Goal: Task Accomplishment & Management: Use online tool/utility

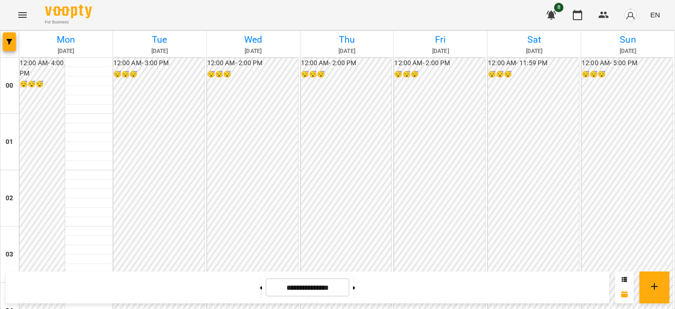
scroll to position [823, 0]
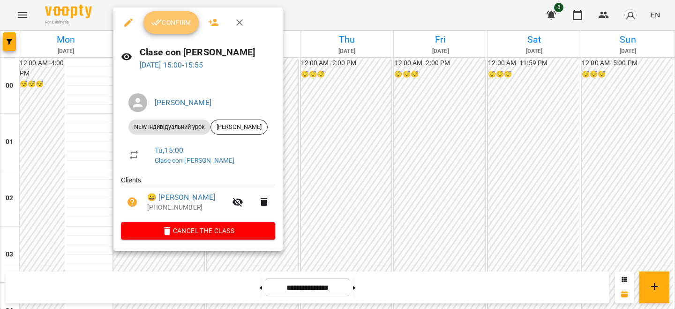
click at [181, 22] on span "Confirm" at bounding box center [171, 22] width 40 height 11
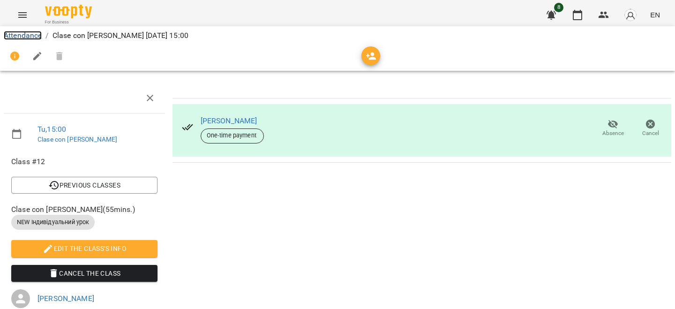
click at [37, 37] on link "Attendance" at bounding box center [23, 35] width 38 height 9
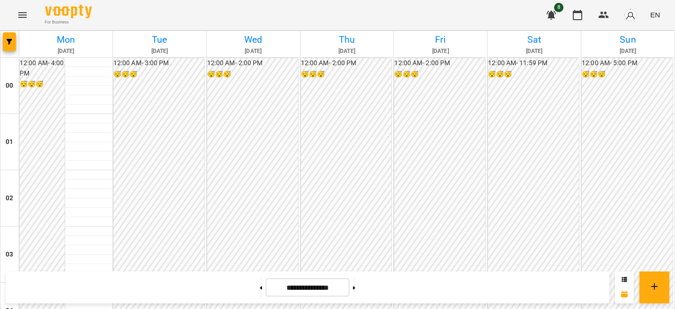
scroll to position [859, 0]
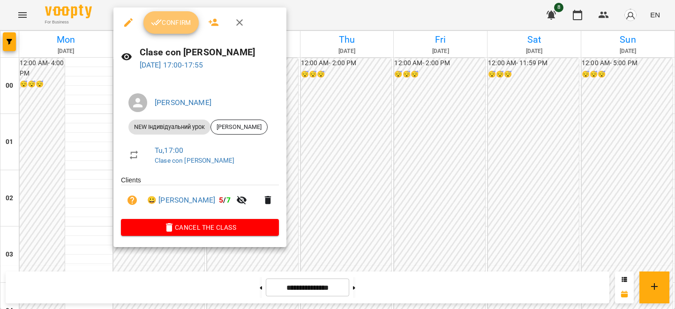
click at [167, 27] on span "Confirm" at bounding box center [171, 22] width 40 height 11
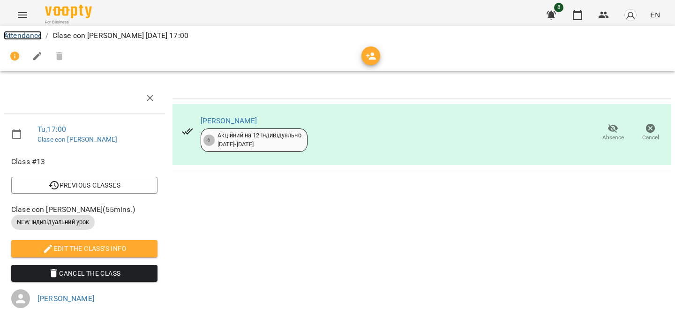
click at [37, 35] on link "Attendance" at bounding box center [23, 35] width 38 height 9
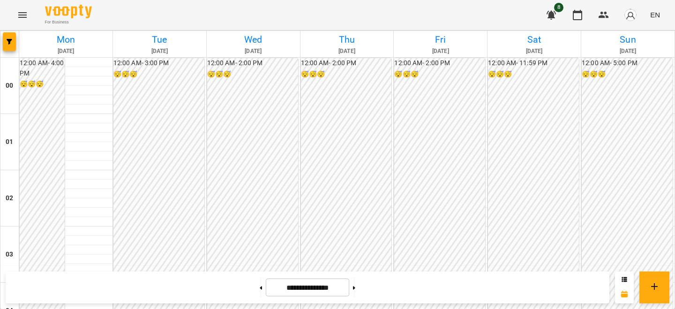
scroll to position [780, 0]
click at [638, 12] on button "button" at bounding box center [631, 15] width 24 height 24
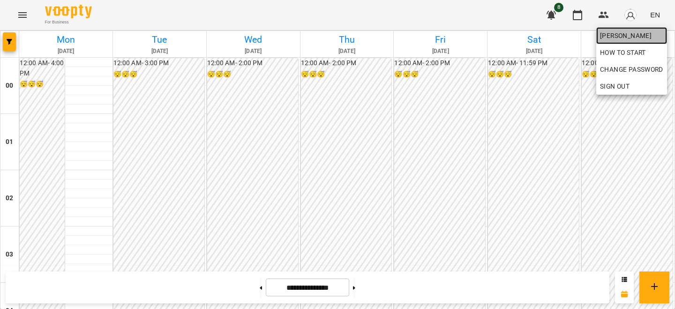
click at [626, 37] on span "[PERSON_NAME]" at bounding box center [631, 35] width 63 height 11
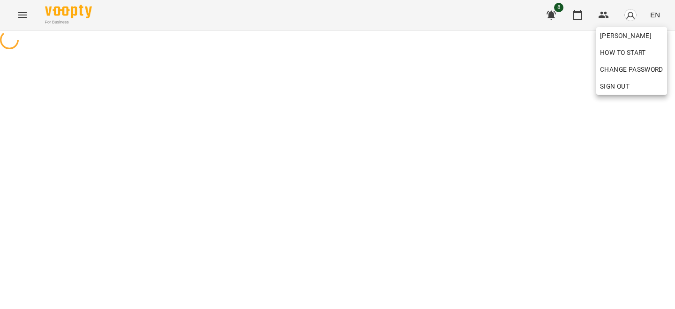
click at [479, 100] on div at bounding box center [337, 154] width 675 height 309
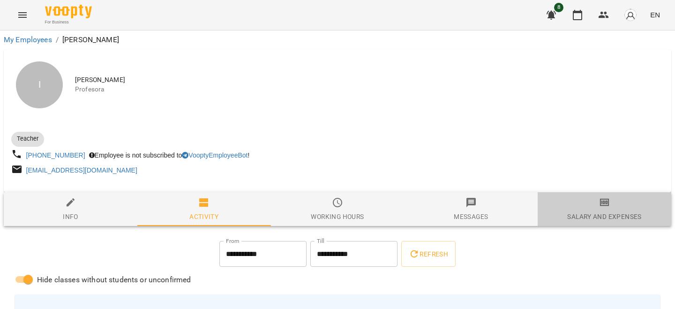
click at [594, 207] on span "Salary and Expenses" at bounding box center [604, 209] width 122 height 25
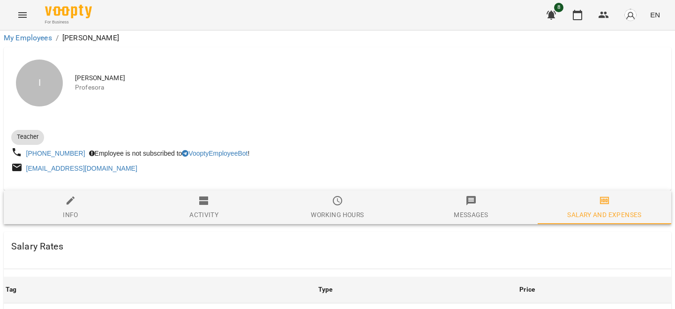
scroll to position [420, 0]
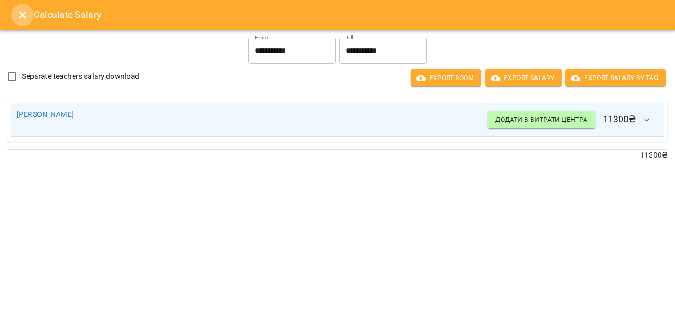
click at [15, 15] on button "Close" at bounding box center [22, 15] width 23 height 23
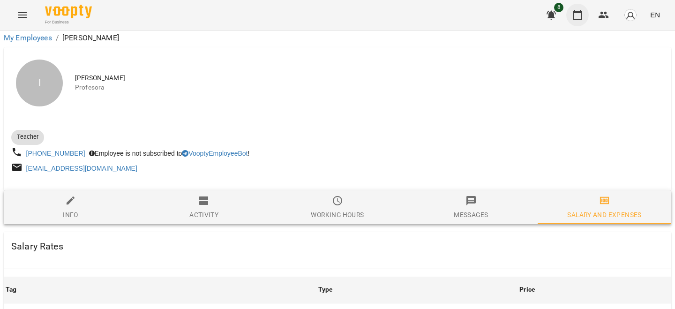
click at [578, 20] on icon "button" at bounding box center [577, 14] width 11 height 11
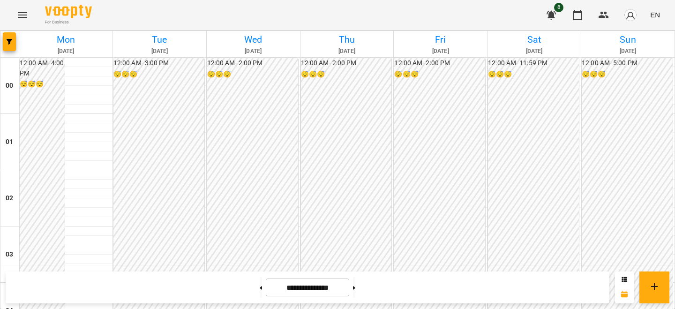
scroll to position [819, 0]
click at [633, 18] on img "button" at bounding box center [630, 14] width 13 height 13
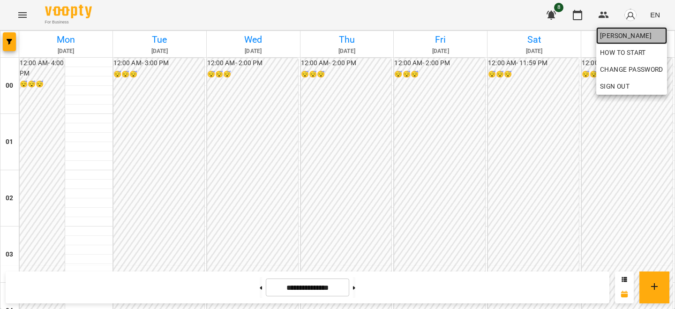
click at [631, 37] on span "[PERSON_NAME]" at bounding box center [631, 35] width 63 height 11
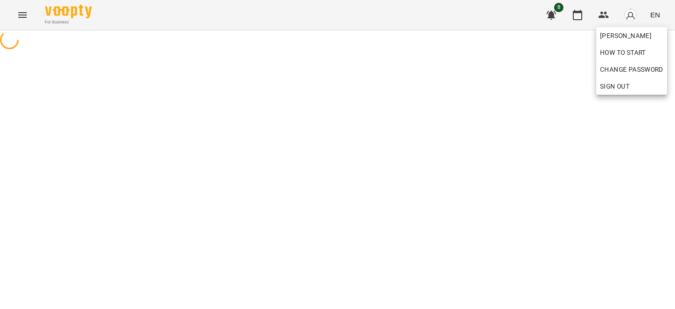
click at [617, 128] on div at bounding box center [337, 154] width 675 height 309
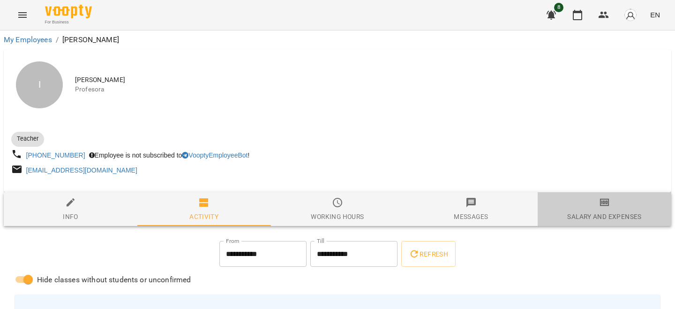
click at [595, 196] on button "Salary and Expenses" at bounding box center [605, 209] width 134 height 34
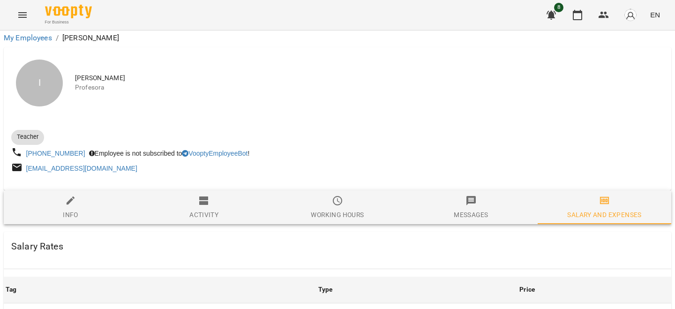
scroll to position [332, 0]
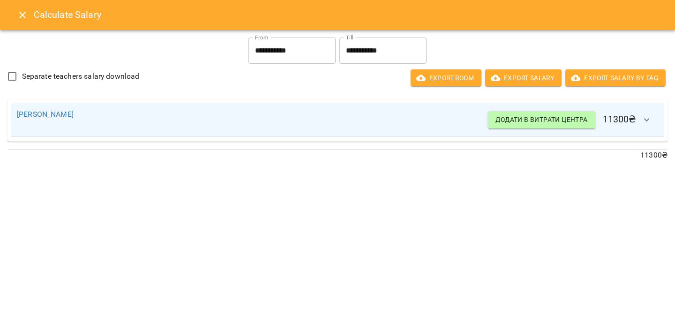
click at [25, 18] on icon "Close" at bounding box center [22, 14] width 11 height 11
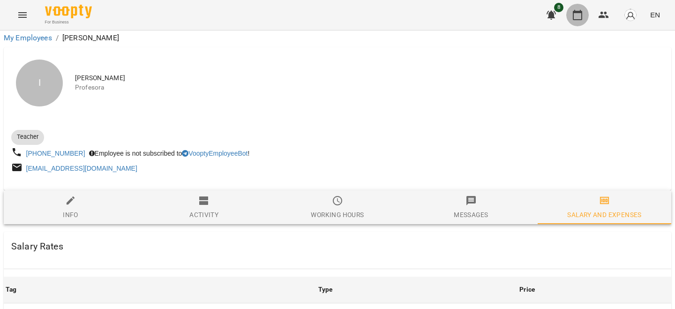
click at [575, 13] on icon "button" at bounding box center [577, 14] width 11 height 11
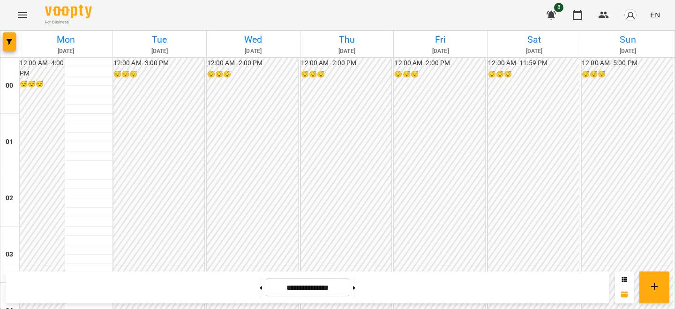
scroll to position [827, 0]
click at [641, 17] on button "button" at bounding box center [631, 15] width 24 height 24
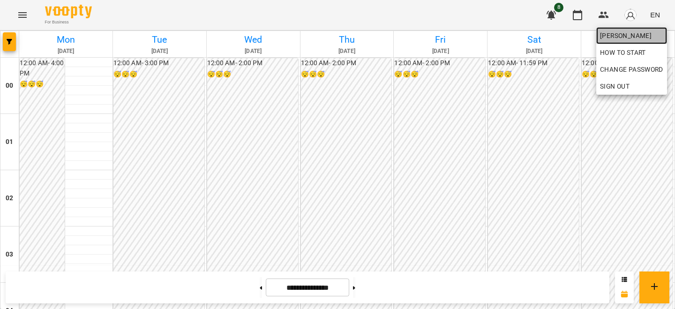
click at [629, 32] on span "[PERSON_NAME]" at bounding box center [631, 35] width 63 height 11
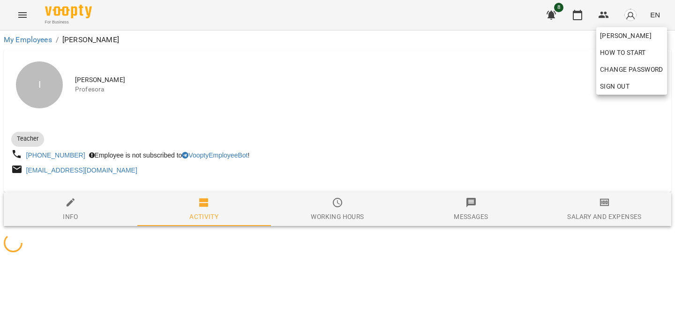
click at [618, 206] on div at bounding box center [337, 154] width 675 height 309
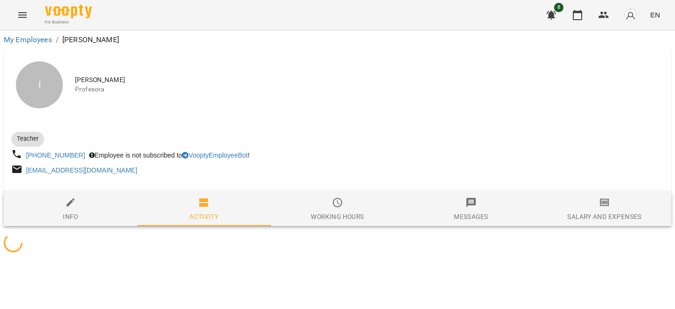
drag, startPoint x: 613, startPoint y: 206, endPoint x: 620, endPoint y: 206, distance: 6.6
click at [619, 206] on span "Salary and Expenses" at bounding box center [604, 209] width 122 height 25
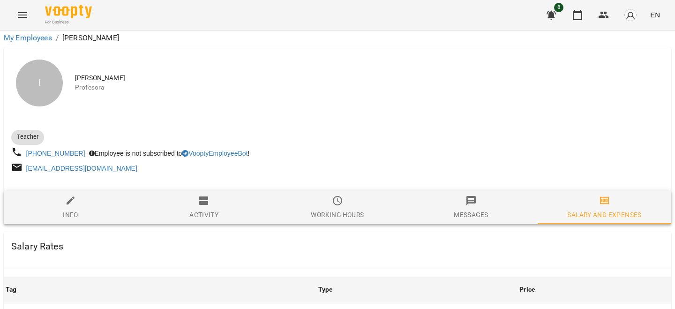
scroll to position [365, 0]
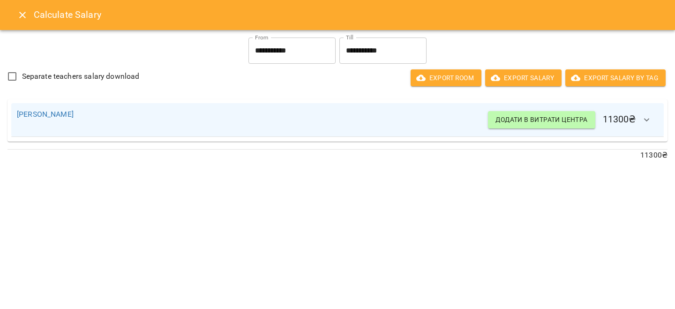
click at [35, 15] on h6 "Calculate Salary" at bounding box center [349, 15] width 630 height 15
click at [24, 15] on icon "Close" at bounding box center [22, 14] width 11 height 11
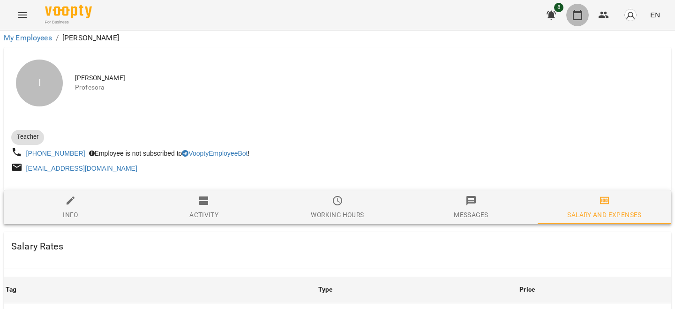
click at [573, 10] on button "button" at bounding box center [577, 15] width 23 height 23
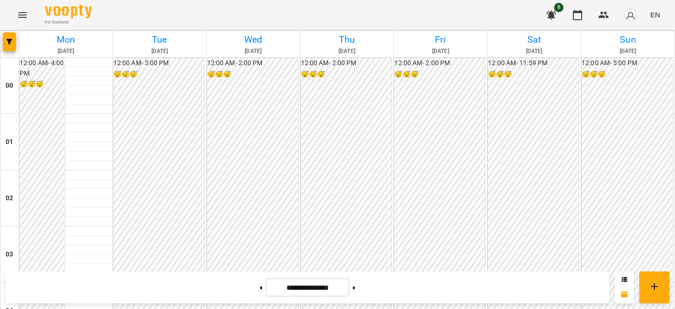
scroll to position [790, 0]
click at [606, 15] on icon "button" at bounding box center [603, 14] width 11 height 11
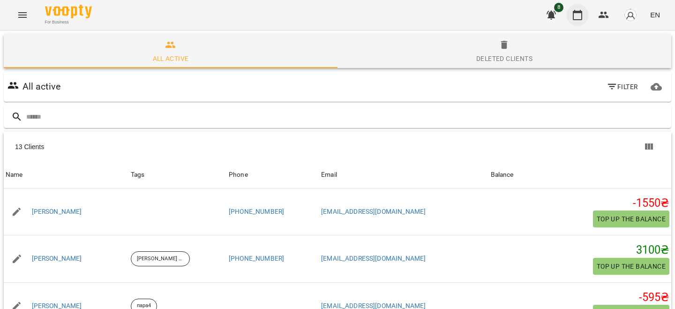
click at [581, 10] on icon "button" at bounding box center [577, 15] width 9 height 10
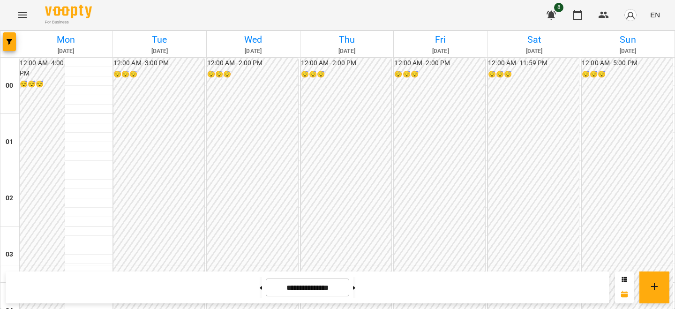
scroll to position [969, 0]
click at [355, 286] on icon at bounding box center [354, 288] width 2 height 4
type input "**********"
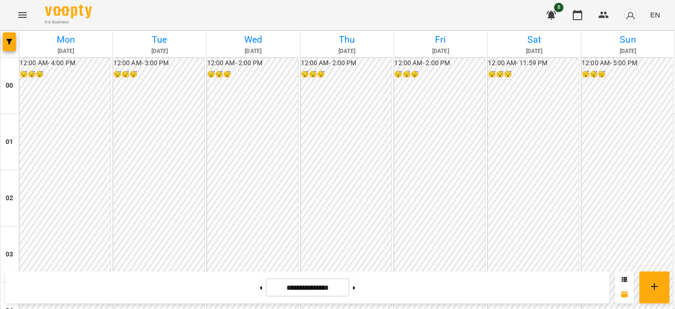
scroll to position [868, 0]
